Goal: Complete application form: Complete application form

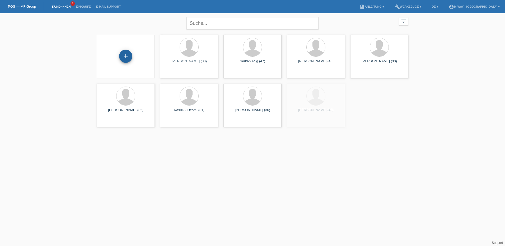
click at [130, 59] on div "+" at bounding box center [125, 56] width 13 height 9
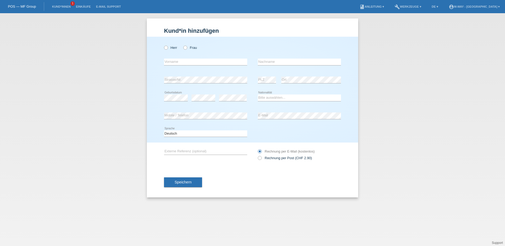
click at [167, 45] on div "Herr Frau" at bounding box center [205, 47] width 83 height 11
click at [168, 46] on label "Herr" at bounding box center [170, 48] width 13 height 4
click at [167, 46] on input "Herr" at bounding box center [165, 47] width 3 height 3
radio input "true"
click at [179, 62] on input "text" at bounding box center [205, 62] width 83 height 7
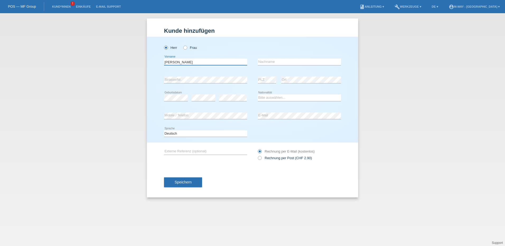
type input "[PERSON_NAME]"
click at [283, 62] on input "text" at bounding box center [299, 62] width 83 height 7
type input "Albrecht"
click at [283, 100] on select "Bitte auswählen... Schweiz Deutschland Liechtenstein Österreich ------------ Af…" at bounding box center [299, 98] width 83 height 6
select select "CH"
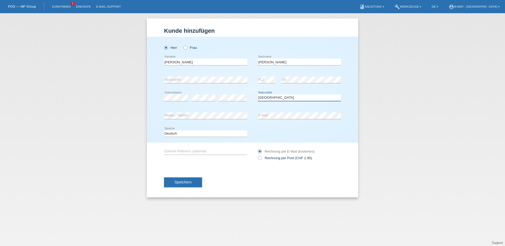
click at [258, 95] on select "Bitte auswählen... Schweiz Deutschland Liechtenstein Österreich ------------ Af…" at bounding box center [299, 98] width 83 height 6
click at [190, 183] on span "Speichern" at bounding box center [183, 182] width 17 height 4
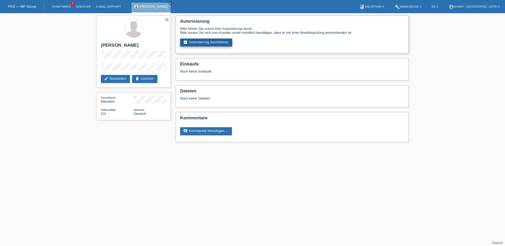
click at [214, 42] on link "assignment_turned_in Autorisierung durchführen" at bounding box center [206, 43] width 52 height 8
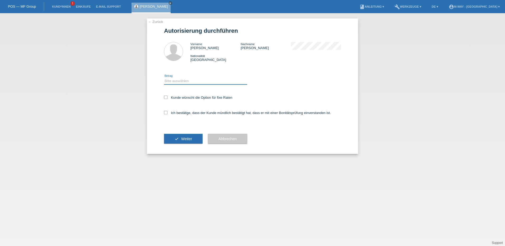
click at [207, 79] on select "Bitte auswählen CHF 1.00 - CHF 499.00 CHF 500.00 - CHF 1'999.00 CHF 2'000.00 - …" at bounding box center [205, 81] width 83 height 6
select select "3"
click at [164, 78] on select "Bitte auswählen CHF 1.00 - CHF 499.00 CHF 500.00 - CHF 1'999.00 CHF 2'000.00 - …" at bounding box center [205, 81] width 83 height 6
click at [165, 100] on div "Kunde wünscht die Option für fixe Raten" at bounding box center [252, 97] width 177 height 15
click at [166, 96] on icon at bounding box center [165, 97] width 3 height 3
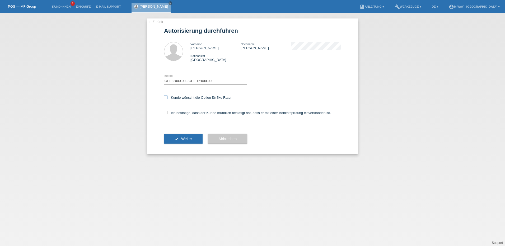
click at [166, 96] on input "Kunde wünscht die Option für fixe Raten" at bounding box center [165, 97] width 3 height 3
checkbox input "true"
click at [166, 113] on icon at bounding box center [165, 112] width 3 height 3
click at [166, 113] on input "Ich bestätige, dass der Kunde mündlich bestätigt hat, dass er mit einer Bonität…" at bounding box center [165, 112] width 3 height 3
checkbox input "true"
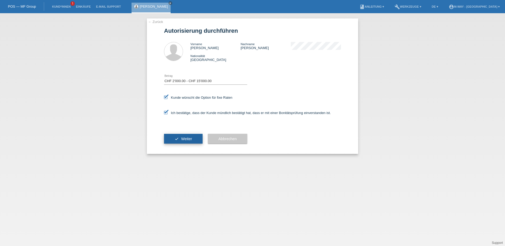
click at [184, 139] on span "Weiter" at bounding box center [186, 139] width 11 height 4
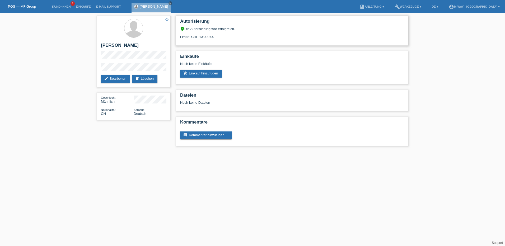
drag, startPoint x: 199, startPoint y: 36, endPoint x: 215, endPoint y: 38, distance: 15.7
click at [215, 38] on div "Limite: CHF 13'000.00" at bounding box center [292, 35] width 224 height 8
click at [424, 8] on li "build Werkzeuge ▾" at bounding box center [408, 6] width 32 height 13
click at [424, 7] on link "build Werkzeuge ▾" at bounding box center [408, 6] width 32 height 3
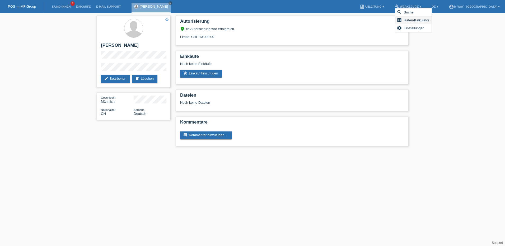
click at [414, 19] on span "Raten-Kalkulator" at bounding box center [416, 20] width 27 height 6
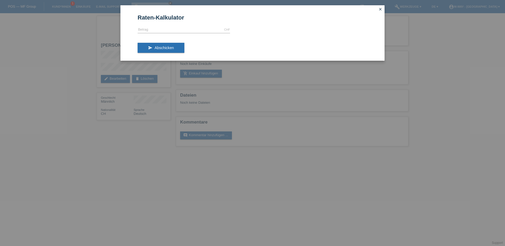
click at [381, 11] on icon "close" at bounding box center [380, 9] width 4 height 4
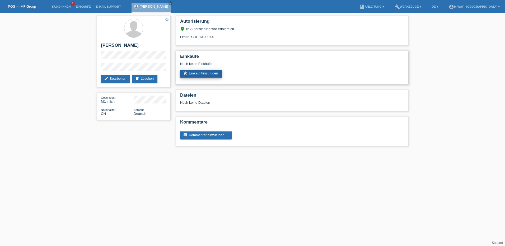
click at [202, 74] on link "add_shopping_cart Einkauf hinzufügen" at bounding box center [201, 74] width 42 height 8
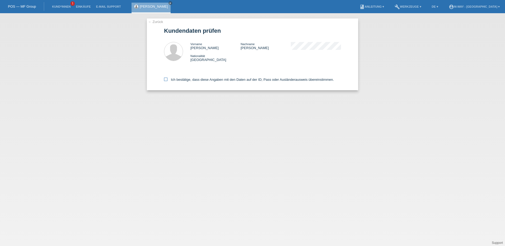
click at [166, 79] on icon at bounding box center [165, 79] width 3 height 3
click at [166, 79] on input "Ich bestätige, dass diese Angaben mit den Daten auf der ID, Pass oder Ausländer…" at bounding box center [165, 79] width 3 height 3
checkbox input "true"
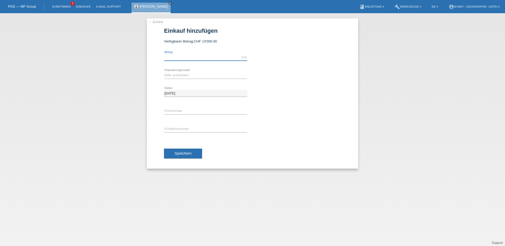
click at [188, 55] on input "text" at bounding box center [205, 57] width 83 height 7
type input "3093.90"
click at [185, 77] on select "Bitte auswählen Fixe Raten Kauf auf Rechnung mit Teilzahlungsoption" at bounding box center [205, 75] width 83 height 6
select select "77"
click at [164, 72] on select "Bitte auswählen Fixe Raten Kauf auf Rechnung mit Teilzahlungsoption" at bounding box center [205, 75] width 83 height 6
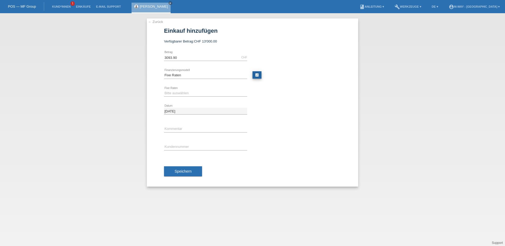
click at [260, 75] on link "calculate" at bounding box center [257, 74] width 9 height 7
type input "3093.90"
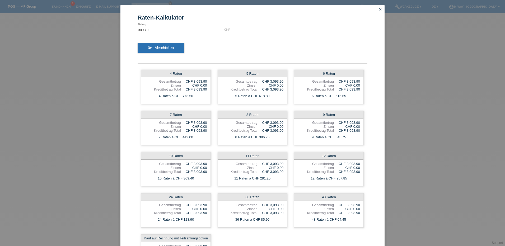
click at [381, 10] on link "close" at bounding box center [380, 10] width 7 height 6
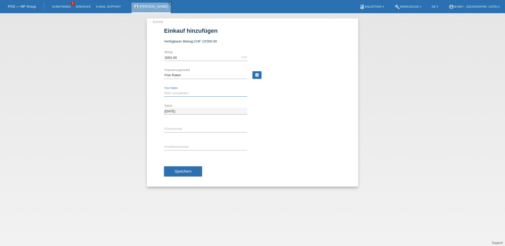
click at [202, 95] on select "Bitte auswählen 4 Raten 5 Raten 6 Raten 7 Raten 8 Raten 9 Raten 10 Raten 11 Rat…" at bounding box center [205, 93] width 83 height 6
select select "202"
click at [164, 90] on select "Bitte auswählen 4 Raten 5 Raten 6 Raten 7 Raten 8 Raten 9 Raten 10 Raten 11 Rat…" at bounding box center [205, 93] width 83 height 6
click at [186, 144] on input "text" at bounding box center [205, 147] width 83 height 7
type input "K383541"
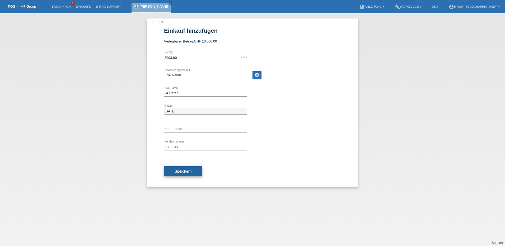
click at [187, 170] on span "Speichern" at bounding box center [183, 171] width 17 height 4
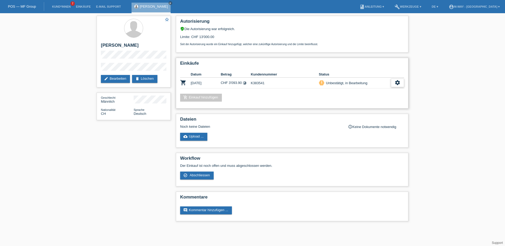
click at [400, 84] on icon "settings" at bounding box center [398, 83] width 6 height 6
click at [362, 108] on span "Abschliessen" at bounding box center [356, 107] width 22 height 6
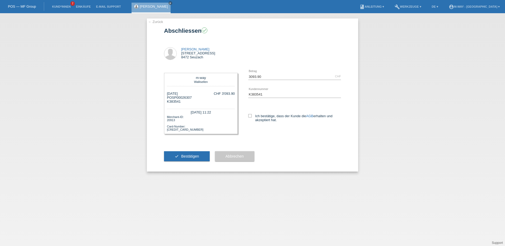
click at [252, 114] on div "Ich bestätige, dass der Kunde die AGB erhalten und akzeptiert hat." at bounding box center [294, 117] width 93 height 27
click at [250, 116] on icon at bounding box center [249, 115] width 3 height 3
click at [250, 116] on input "Ich bestätige, dass der Kunde die AGB erhalten und akzeptiert hat." at bounding box center [249, 115] width 3 height 3
checkbox input "true"
click at [189, 153] on button "check Bestätigen" at bounding box center [187, 156] width 46 height 10
